Goal: Check status: Check status

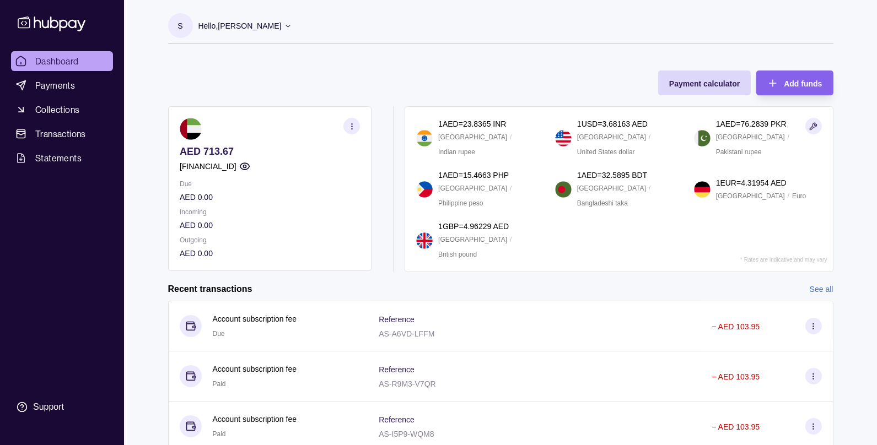
scroll to position [141, 0]
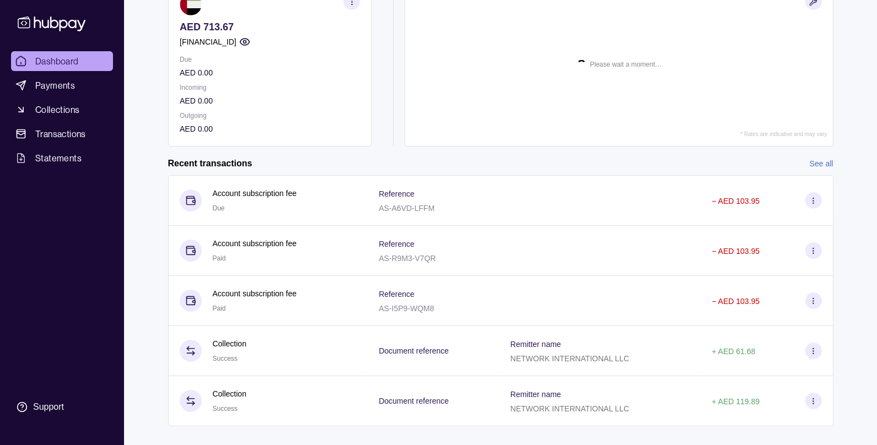
scroll to position [141, 0]
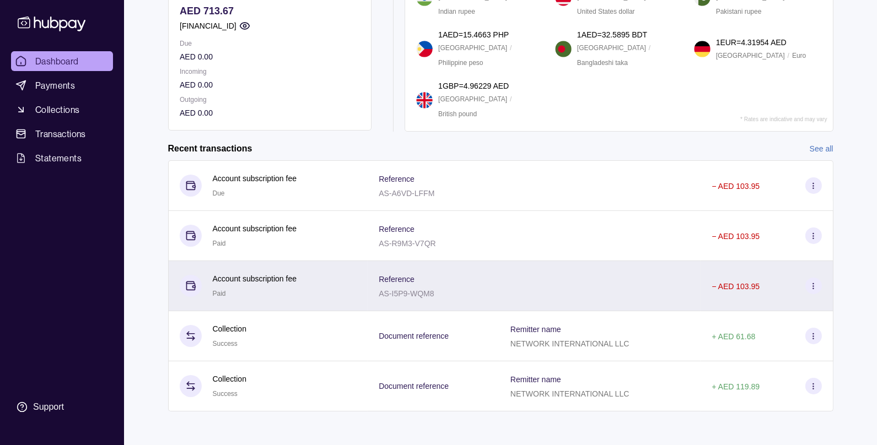
click at [285, 270] on div "Account subscription fee Paid" at bounding box center [268, 286] width 200 height 50
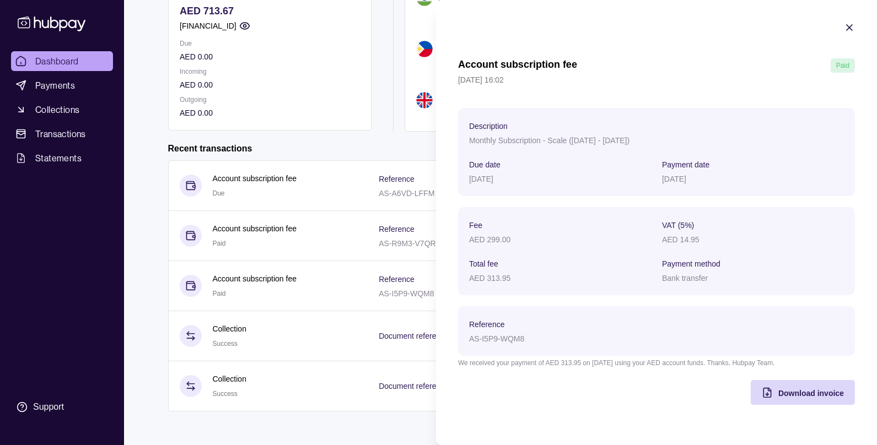
click at [850, 26] on icon "button" at bounding box center [849, 28] width 6 height 6
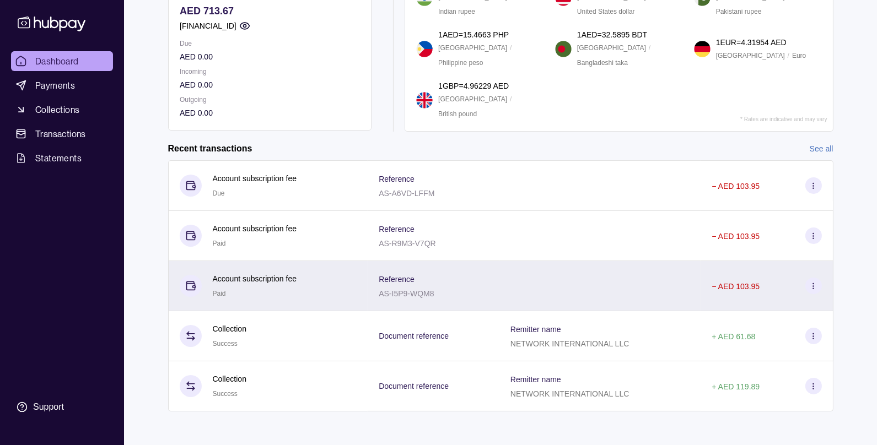
click at [381, 289] on p "AS-I5P9-WQM8" at bounding box center [406, 293] width 55 height 9
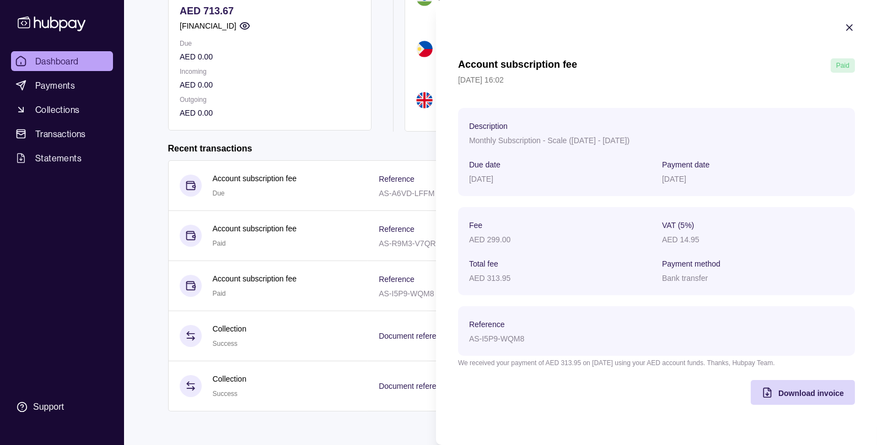
click at [852, 28] on icon "button" at bounding box center [849, 27] width 11 height 11
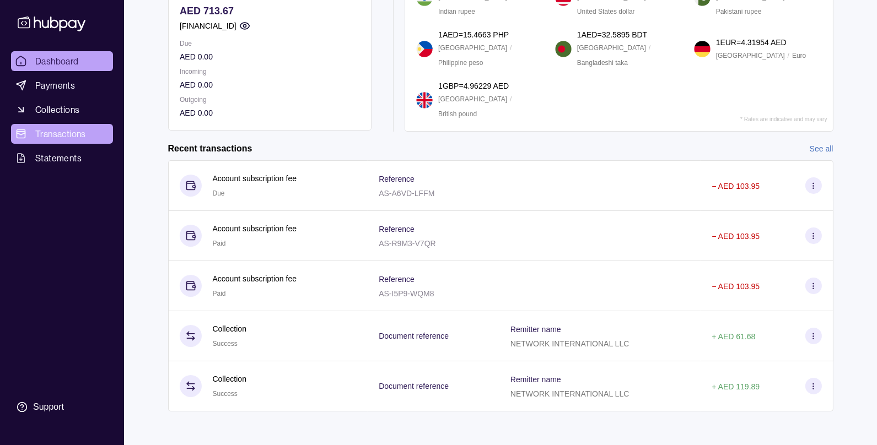
click at [62, 129] on span "Transactions" at bounding box center [60, 133] width 51 height 13
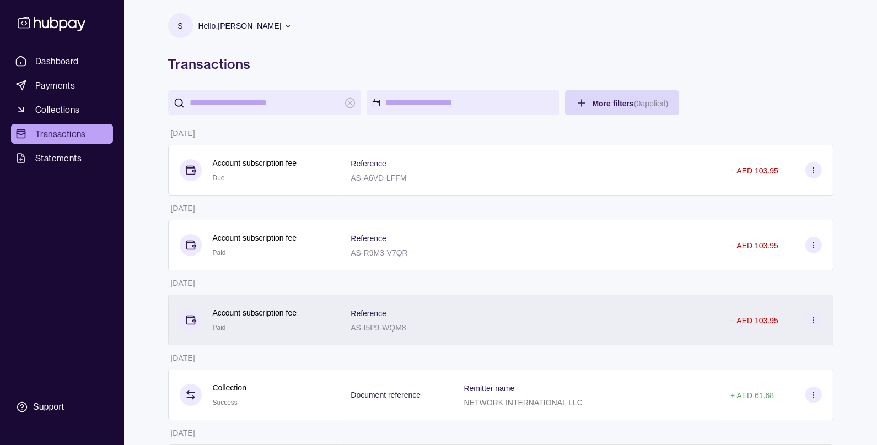
click at [273, 304] on div "Account subscription fee Paid" at bounding box center [254, 320] width 172 height 51
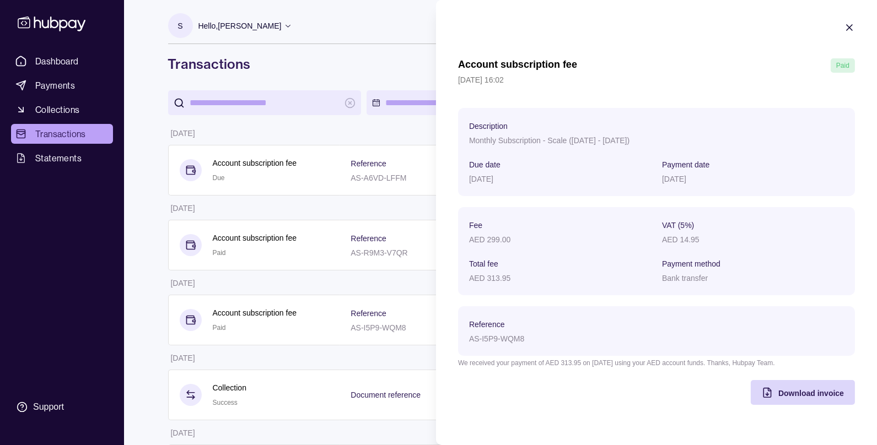
click at [847, 27] on icon "button" at bounding box center [849, 27] width 11 height 11
